Goal: Task Accomplishment & Management: Manage account settings

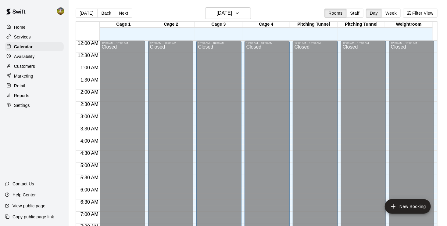
scroll to position [218, 0]
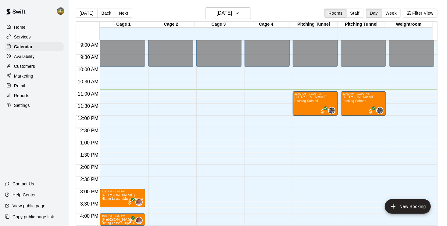
click at [28, 68] on p "Customers" at bounding box center [24, 66] width 21 height 6
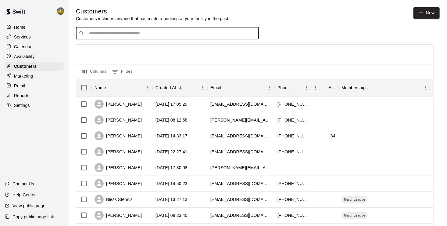
click at [131, 34] on input "Search customers by name or email" at bounding box center [171, 33] width 169 height 6
type input "*****"
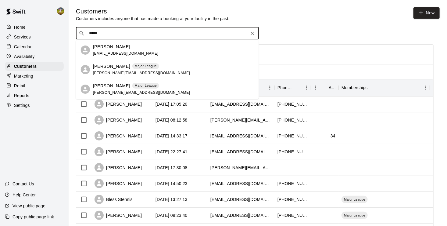
click at [136, 67] on p "Major League" at bounding box center [146, 65] width 22 height 5
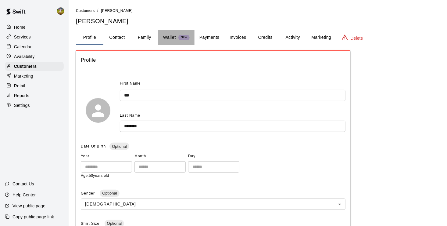
click at [169, 39] on p "Wallet" at bounding box center [169, 37] width 13 height 6
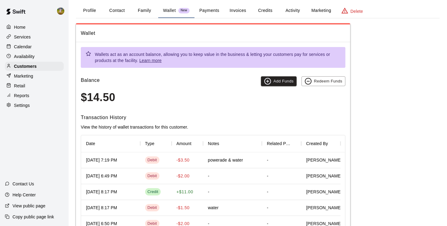
scroll to position [26, 0]
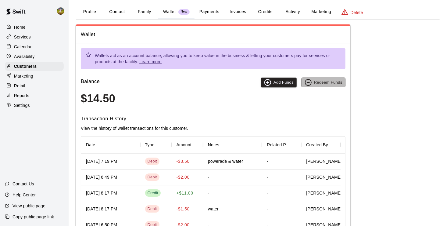
click at [327, 84] on button "Redeem Funds" at bounding box center [324, 82] width 44 height 10
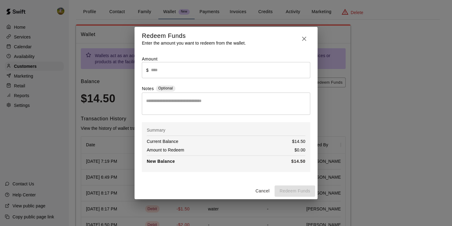
click at [232, 72] on input "text" at bounding box center [230, 70] width 159 height 16
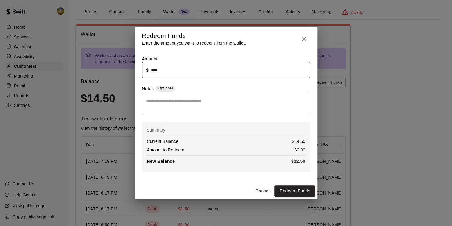
type input "****"
click at [221, 104] on textarea at bounding box center [226, 104] width 160 height 12
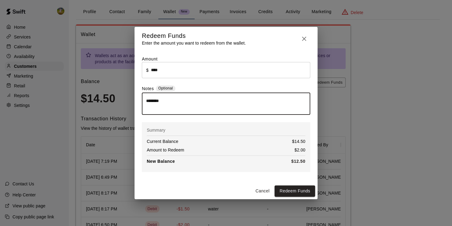
type textarea "********"
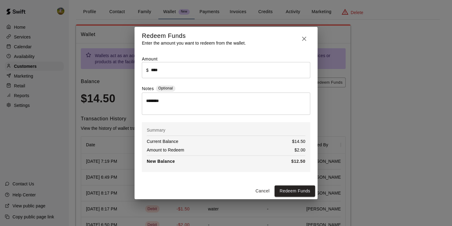
click at [202, 131] on p "Summary" at bounding box center [226, 130] width 159 height 6
click at [302, 193] on button "Redeem Funds" at bounding box center [295, 190] width 41 height 11
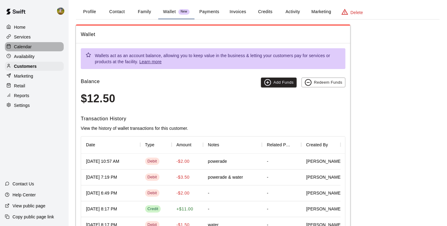
click at [48, 46] on div "Calendar" at bounding box center [34, 46] width 59 height 9
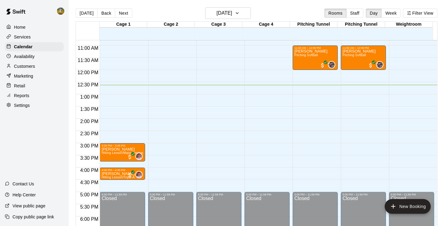
scroll to position [263, 0]
